Goal: Task Accomplishment & Management: Manage account settings

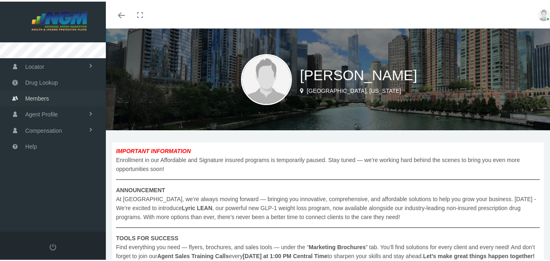
click at [51, 98] on link "Members" at bounding box center [53, 97] width 106 height 16
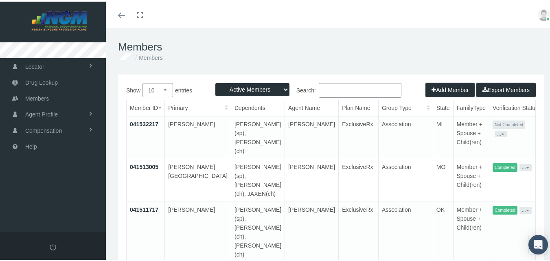
click at [146, 123] on link "041532217" at bounding box center [144, 122] width 29 height 7
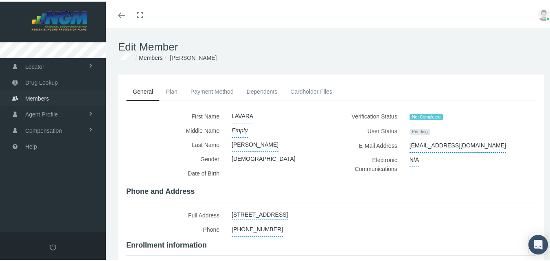
click at [48, 95] on span "Members" at bounding box center [37, 96] width 24 height 15
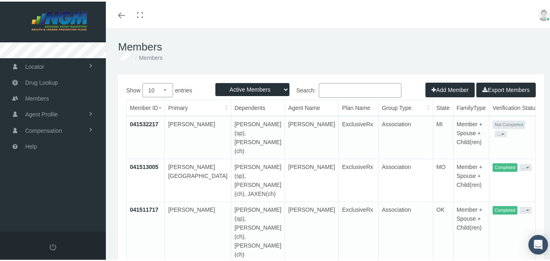
click at [493, 123] on span "Not Completed" at bounding box center [509, 123] width 33 height 9
click at [495, 132] on button "..." at bounding box center [501, 132] width 12 height 7
click at [479, 151] on link "Resend Verification" at bounding box center [479, 152] width 53 height 10
click at [50, 97] on link "Members" at bounding box center [53, 97] width 106 height 16
